Goal: Transaction & Acquisition: Book appointment/travel/reservation

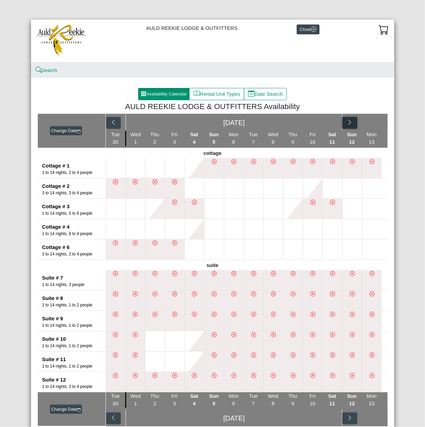
click at [346, 120] on icon "chevron right" at bounding box center [349, 122] width 6 height 6
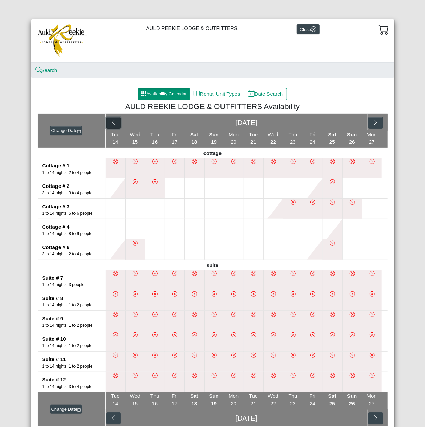
click at [110, 123] on icon "chevron left" at bounding box center [113, 122] width 6 height 6
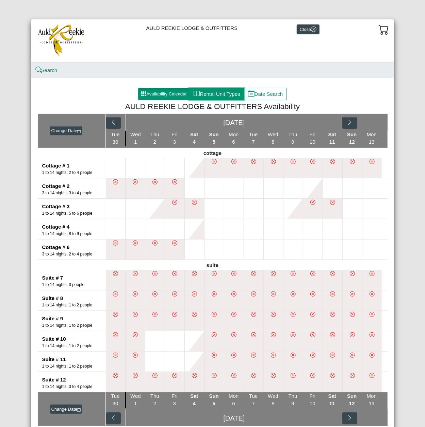
click at [218, 96] on button "Rental Unit Types" at bounding box center [216, 94] width 55 height 12
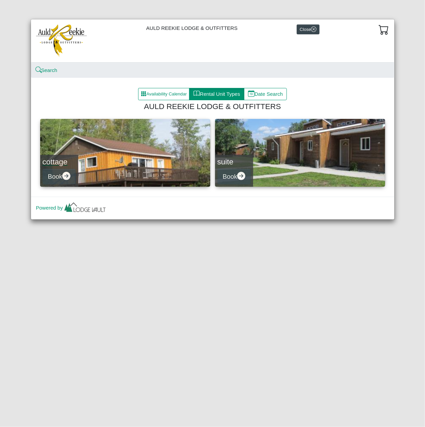
click at [65, 163] on h4 "cottage" at bounding box center [58, 161] width 33 height 9
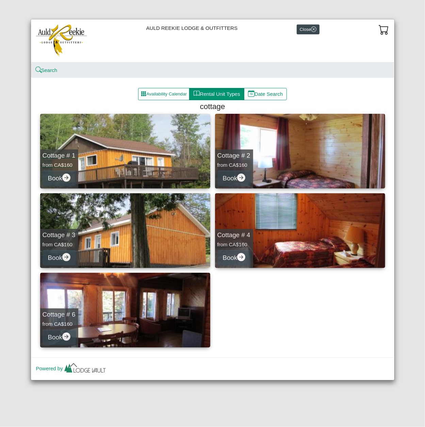
click at [147, 158] on link "Cottage # 1 from CA$160 Book" at bounding box center [125, 151] width 170 height 75
select select "*"
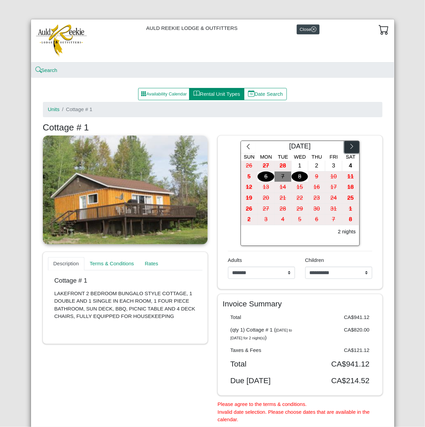
click at [350, 148] on icon "chevron right" at bounding box center [351, 146] width 6 height 6
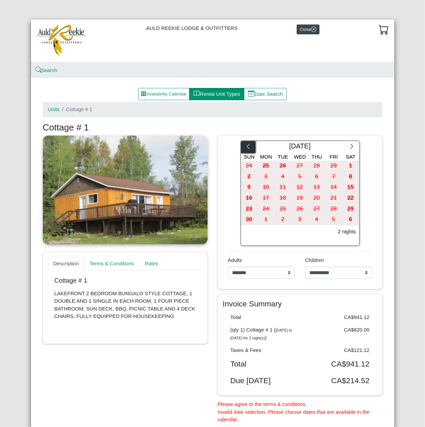
click at [245, 147] on icon "chevron left" at bounding box center [248, 146] width 6 height 6
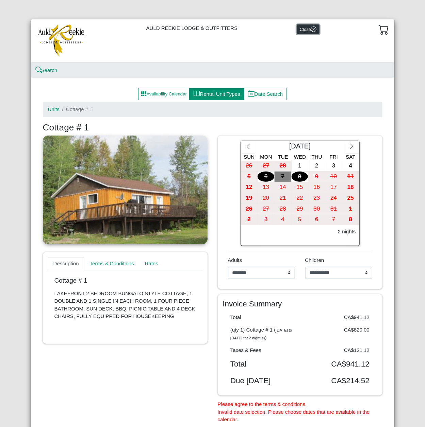
click at [304, 31] on button "Close" at bounding box center [307, 29] width 23 height 10
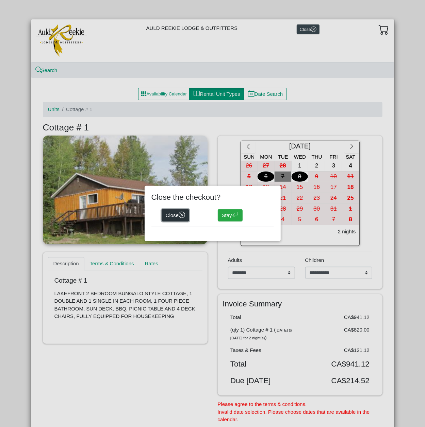
click at [182, 219] on button "Close" at bounding box center [175, 215] width 28 height 12
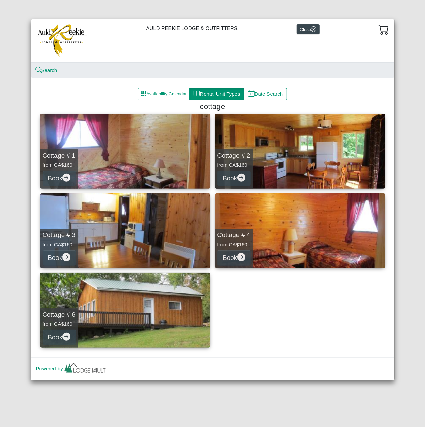
click at [343, 170] on link "Cottage # 2 from CA$160 Book" at bounding box center [300, 151] width 170 height 75
select select "*"
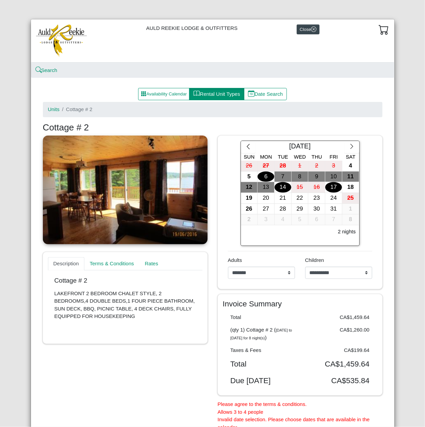
click at [334, 187] on div "17" at bounding box center [333, 187] width 17 height 11
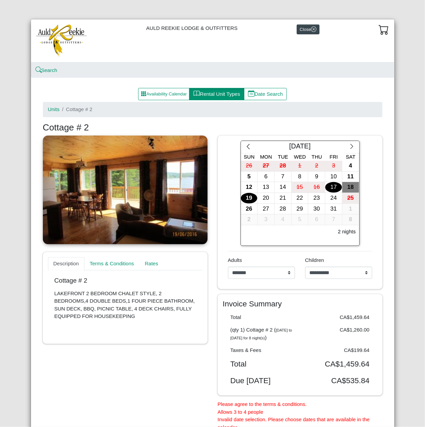
click at [249, 198] on div "19" at bounding box center [249, 198] width 17 height 11
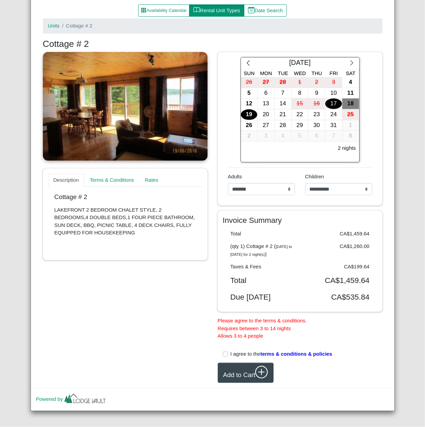
scroll to position [92, 0]
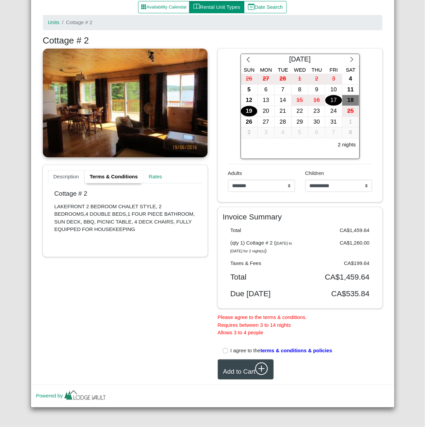
click at [114, 175] on link "Terms & Conditions" at bounding box center [113, 177] width 59 height 14
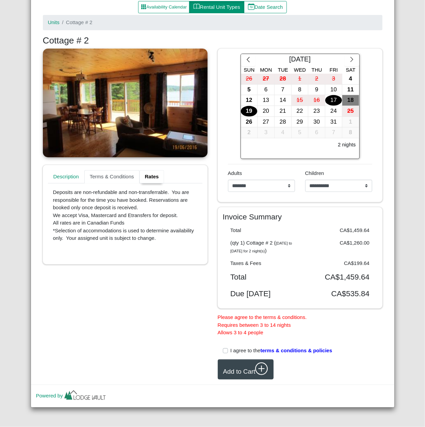
click at [142, 174] on link "Rates" at bounding box center [151, 177] width 25 height 14
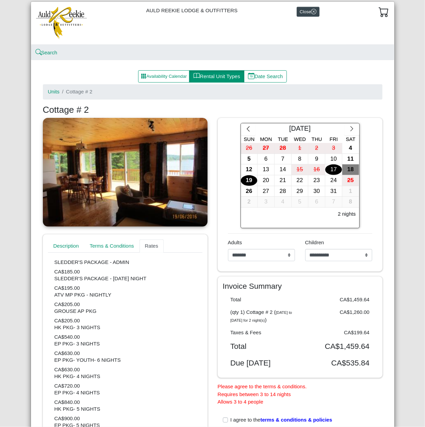
scroll to position [0, 0]
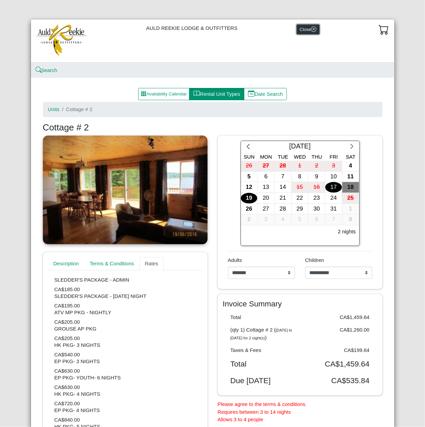
click at [303, 31] on button "Close" at bounding box center [307, 29] width 23 height 10
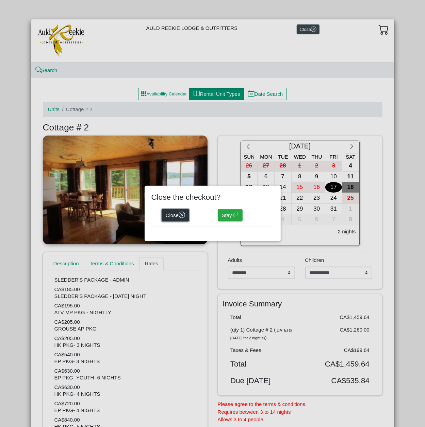
click at [177, 219] on button "Close" at bounding box center [175, 215] width 28 height 12
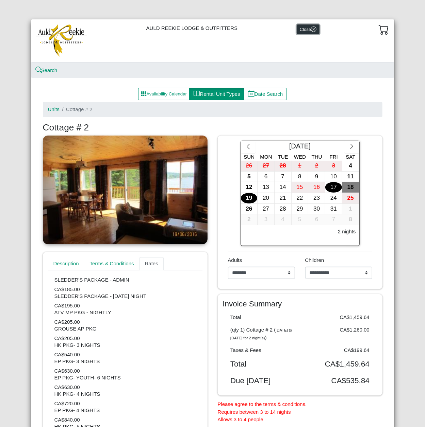
click at [303, 30] on button "Close" at bounding box center [307, 29] width 23 height 10
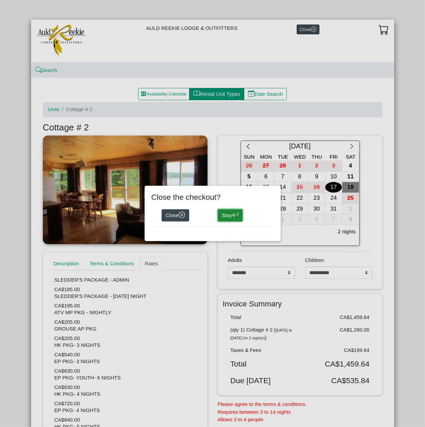
click at [225, 220] on button "Stay" at bounding box center [230, 215] width 25 height 12
